Goal: Task Accomplishment & Management: Manage account settings

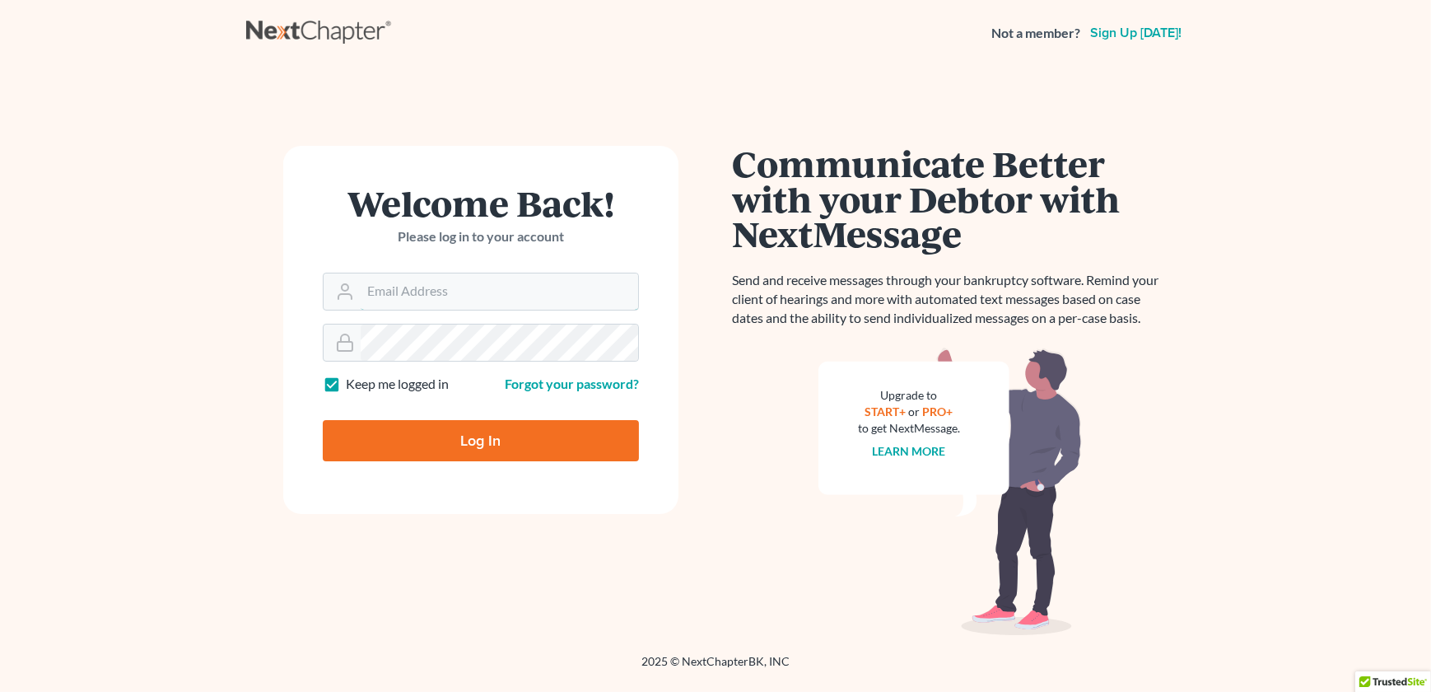
type input "[EMAIL_ADDRESS][DOMAIN_NAME]"
click at [483, 434] on input "Log In" at bounding box center [481, 440] width 316 height 41
type input "Thinking..."
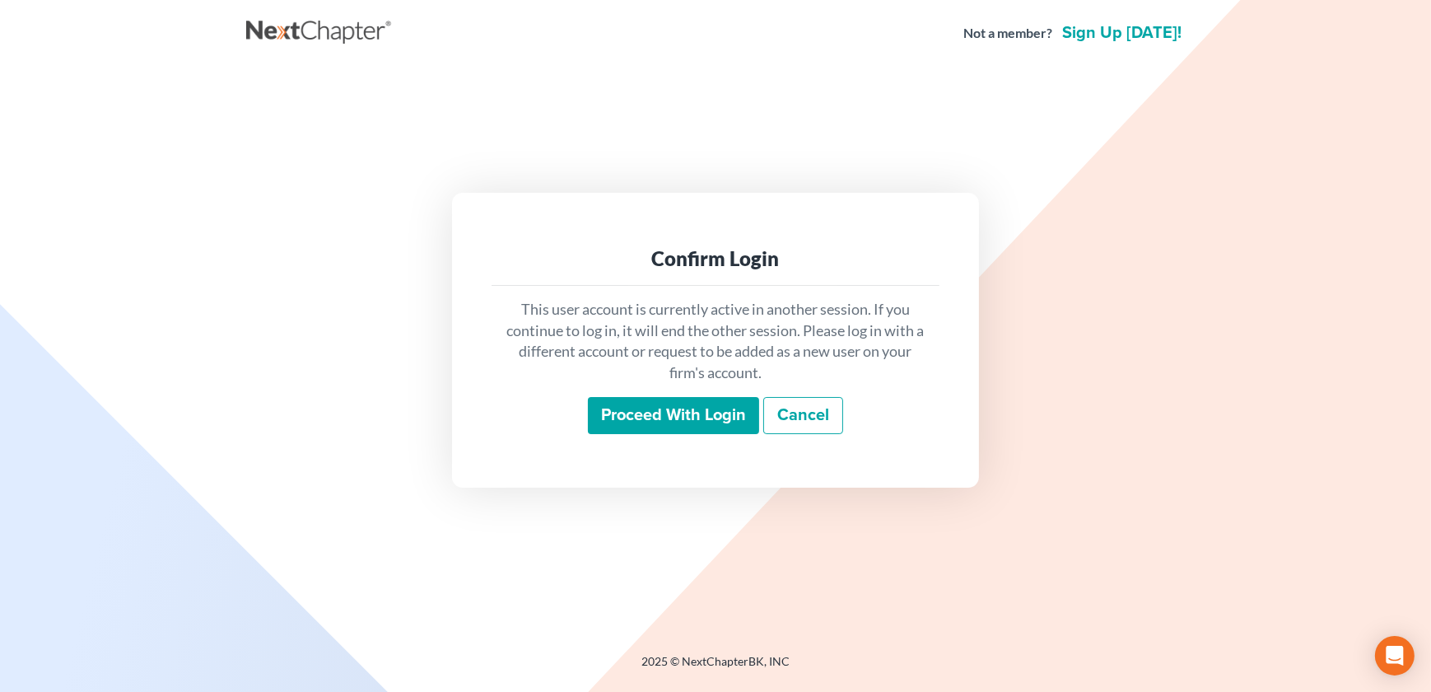
click at [659, 411] on input "Proceed with login" at bounding box center [673, 416] width 171 height 38
